Goal: Transaction & Acquisition: Purchase product/service

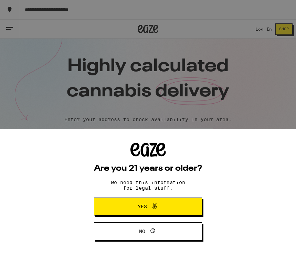
click at [170, 205] on span "Yes" at bounding box center [148, 206] width 52 height 9
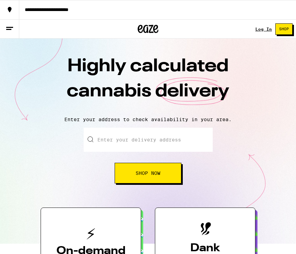
click at [193, 141] on input "Enter your delivery address" at bounding box center [148, 140] width 129 height 24
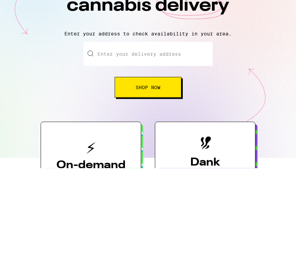
type input "32036 Via Buho"
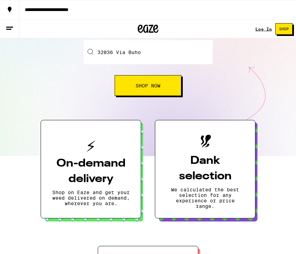
scroll to position [84, 0]
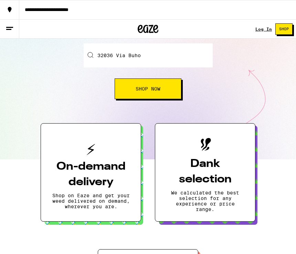
click at [135, 167] on button "On-demand delivery Shop on Eaze and get your weed delivered on demand, wherever…" at bounding box center [91, 172] width 100 height 98
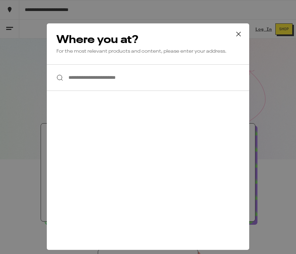
click at [117, 76] on input "**********" at bounding box center [148, 77] width 202 height 27
type input "**********"
click at [243, 28] on button at bounding box center [238, 34] width 21 height 22
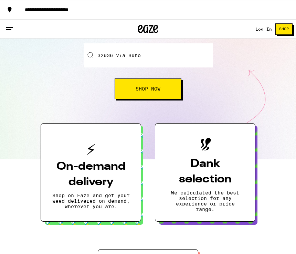
click at [160, 96] on button "Shop Now" at bounding box center [148, 88] width 67 height 21
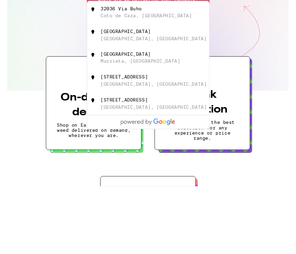
click at [94, 72] on div "[GEOGRAPHIC_DATA], [GEOGRAPHIC_DATA]" at bounding box center [148, 84] width 128 height 24
type input "[GEOGRAPHIC_DATA], [GEOGRAPHIC_DATA]"
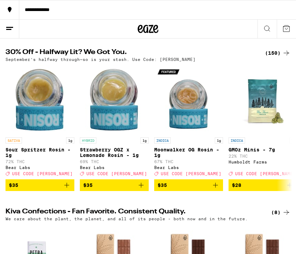
scroll to position [64, 0]
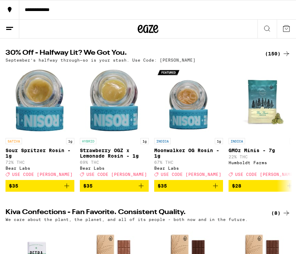
click at [9, 30] on icon at bounding box center [10, 28] width 8 height 8
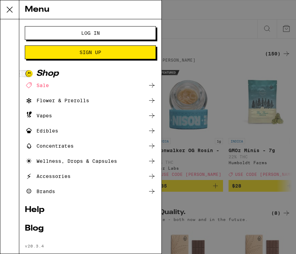
click at [154, 116] on icon at bounding box center [152, 116] width 8 height 8
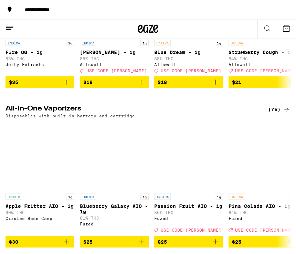
scroll to position [156, 0]
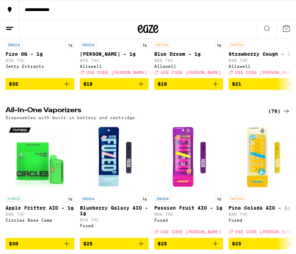
click at [264, 29] on icon at bounding box center [267, 29] width 6 height 6
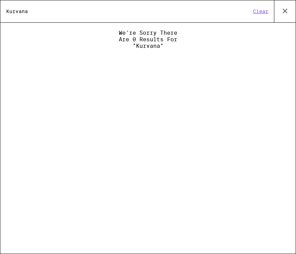
type input "Kurvana"
